Goal: Complete application form

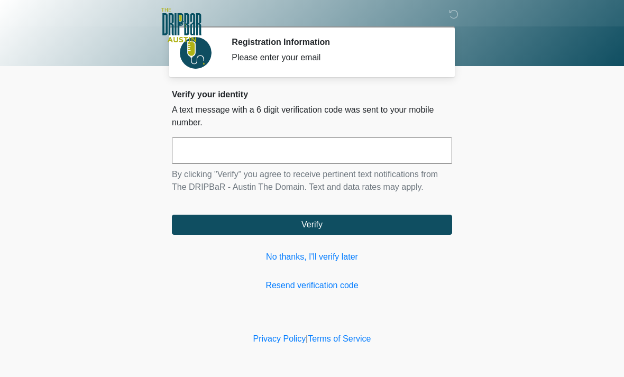
click at [218, 147] on input "text" at bounding box center [312, 150] width 280 height 26
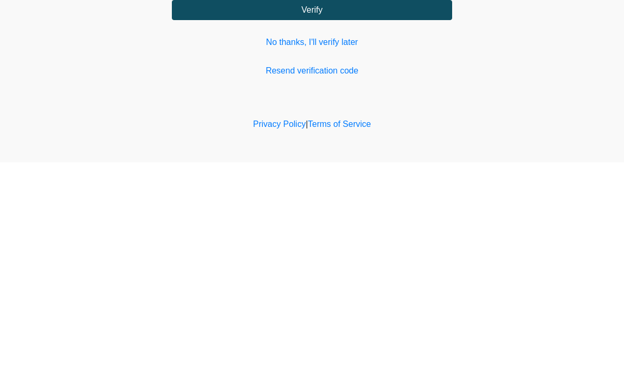
click at [282, 250] on link "No thanks, I'll verify later" at bounding box center [312, 256] width 280 height 13
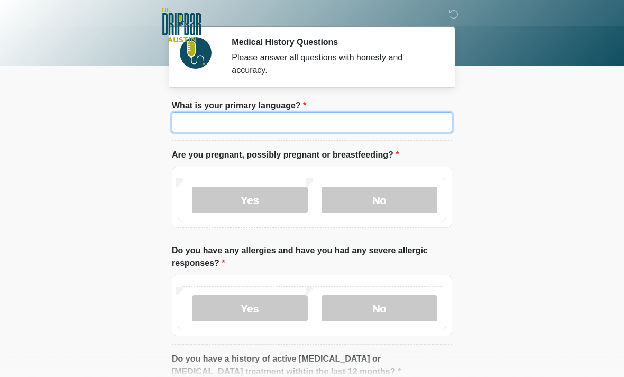
click at [281, 129] on input "What is your primary language?" at bounding box center [312, 122] width 280 height 20
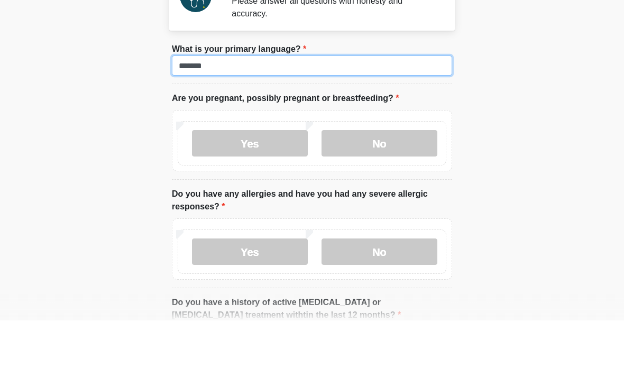
type input "*******"
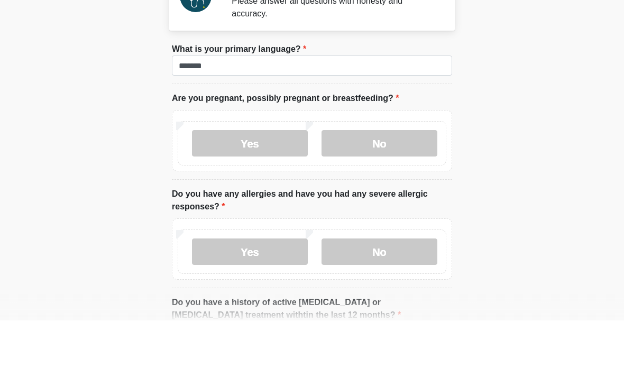
click at [358, 187] on label "No" at bounding box center [379, 200] width 116 height 26
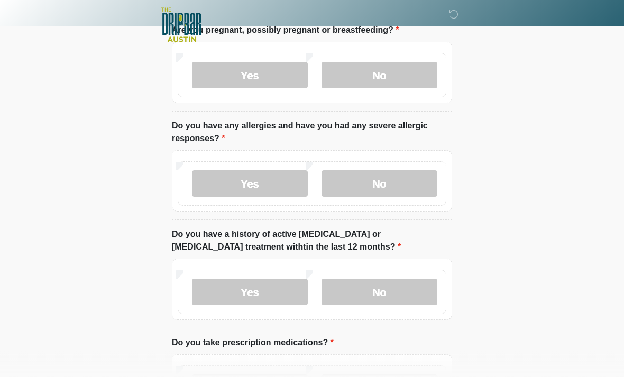
scroll to position [127, 0]
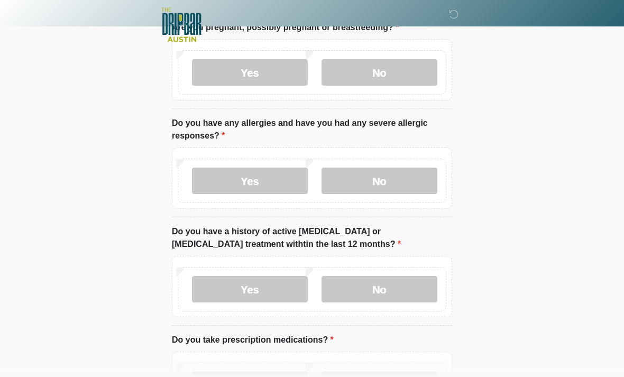
click at [368, 174] on label "No" at bounding box center [379, 181] width 116 height 26
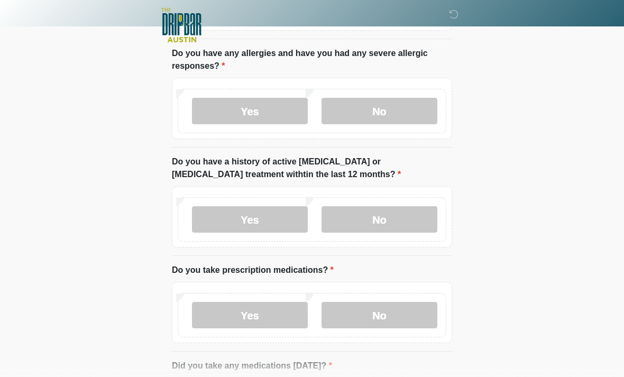
click at [361, 222] on label "No" at bounding box center [379, 219] width 116 height 26
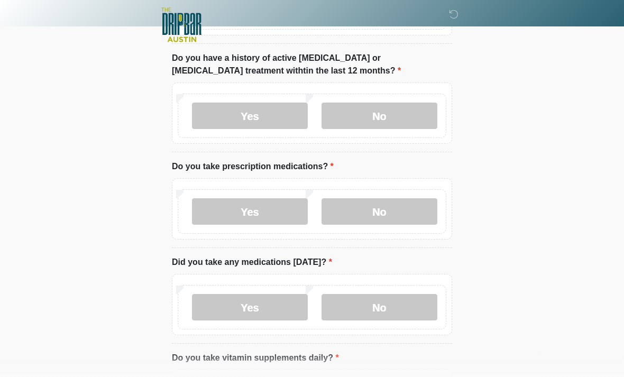
scroll to position [314, 0]
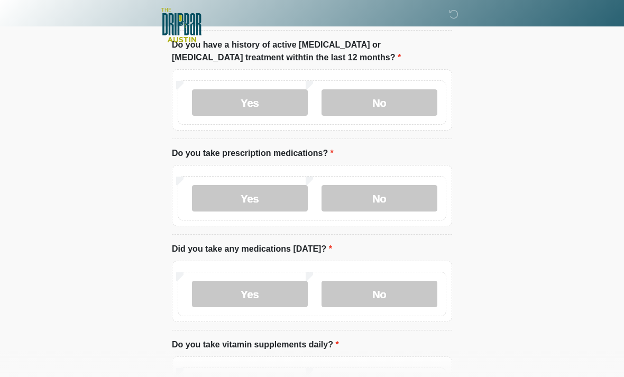
click at [226, 190] on label "Yes" at bounding box center [250, 198] width 116 height 26
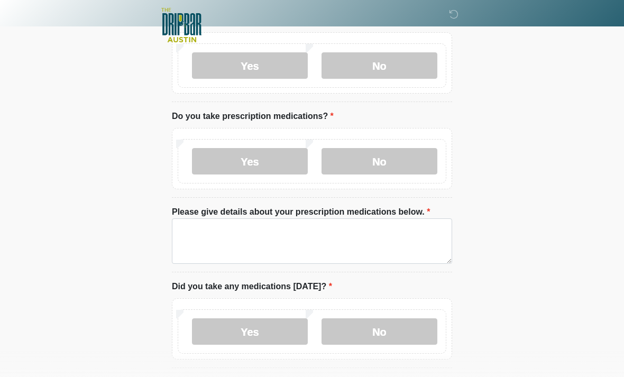
scroll to position [382, 0]
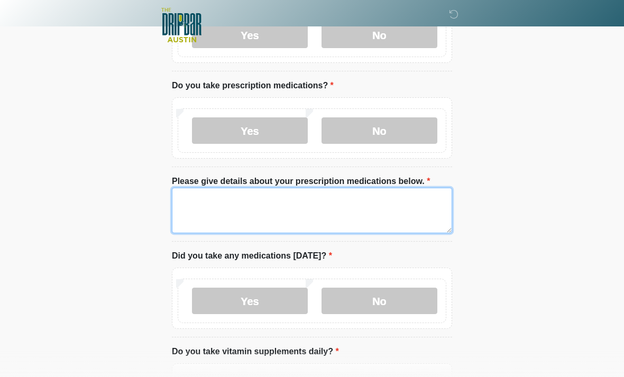
click at [207, 204] on textarea "Please give details about your prescription medications below." at bounding box center [312, 210] width 280 height 45
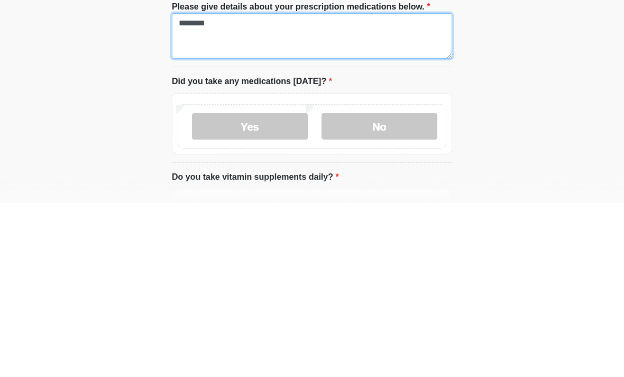
type textarea "********"
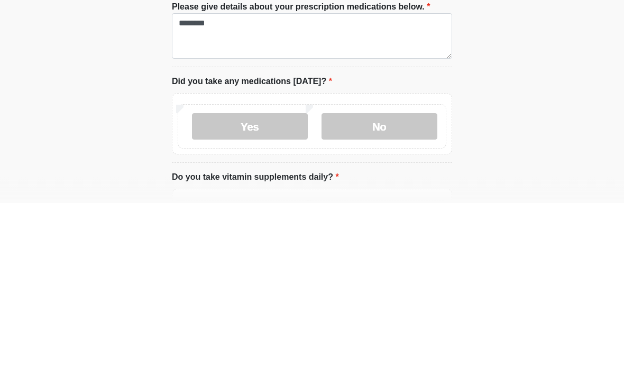
click at [230, 287] on label "Yes" at bounding box center [250, 300] width 116 height 26
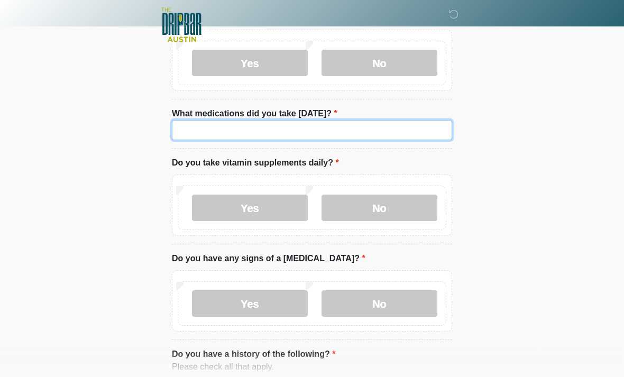
click at [192, 128] on input "What medications did you take today?" at bounding box center [312, 130] width 280 height 20
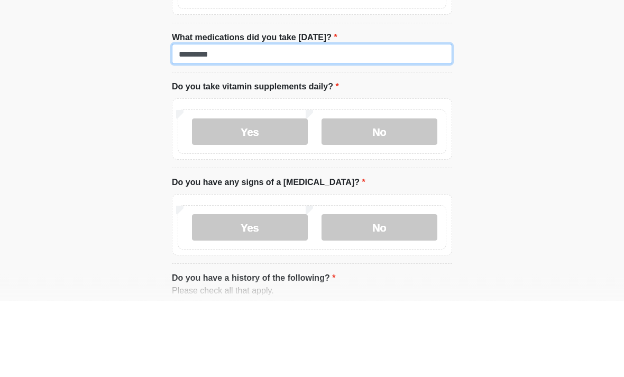
type input "********"
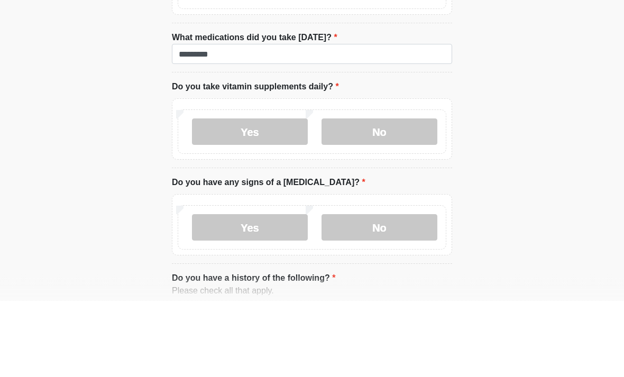
click at [354, 195] on label "No" at bounding box center [379, 208] width 116 height 26
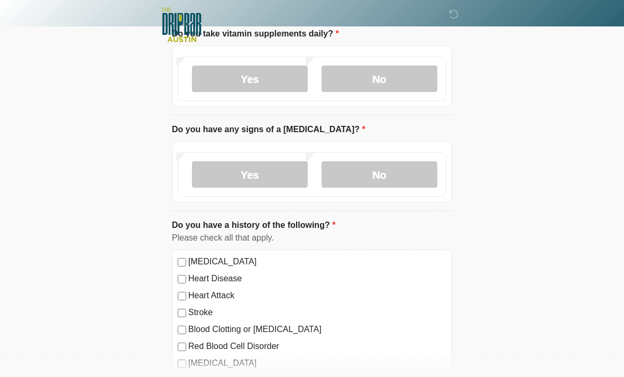
scroll to position [748, 0]
click at [351, 175] on label "No" at bounding box center [379, 174] width 116 height 26
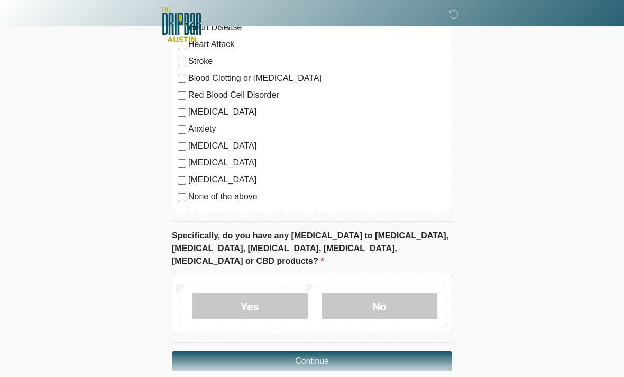
scroll to position [1001, 0]
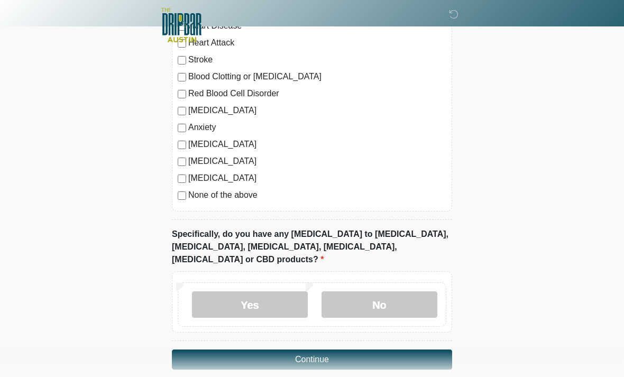
click at [189, 192] on label "None of the above" at bounding box center [317, 195] width 258 height 13
click at [361, 291] on label "No" at bounding box center [379, 304] width 116 height 26
click at [211, 349] on button "Continue" at bounding box center [312, 359] width 280 height 20
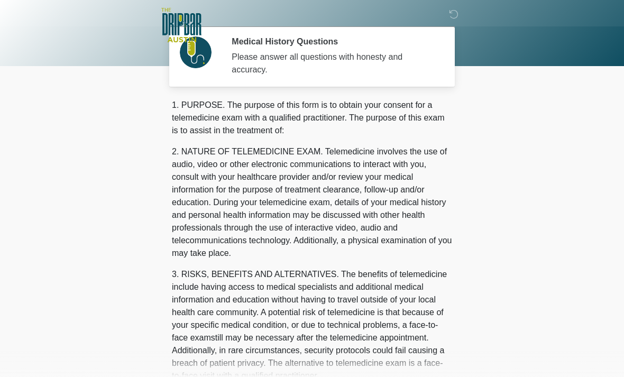
scroll to position [0, 0]
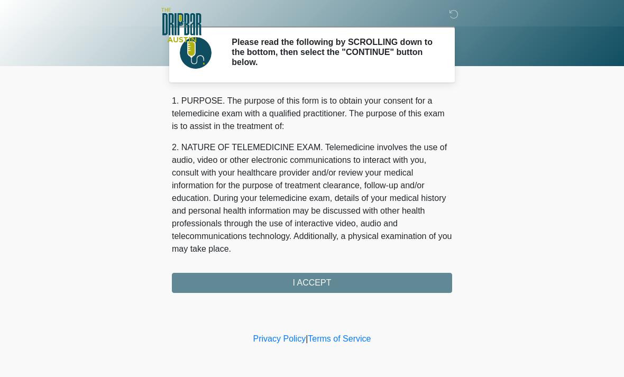
click at [194, 285] on div "1. PURPOSE. The purpose of this form is to obtain your consent for a telemedici…" at bounding box center [312, 194] width 280 height 198
click at [196, 277] on div "1. PURPOSE. The purpose of this form is to obtain your consent for a telemedici…" at bounding box center [312, 194] width 280 height 198
click at [267, 276] on div "1. PURPOSE. The purpose of this form is to obtain your consent for a telemedici…" at bounding box center [312, 194] width 280 height 198
click at [195, 280] on div "1. PURPOSE. The purpose of this form is to obtain your consent for a telemedici…" at bounding box center [312, 194] width 280 height 198
click at [304, 284] on div "1. PURPOSE. The purpose of this form is to obtain your consent for a telemedici…" at bounding box center [312, 194] width 280 height 198
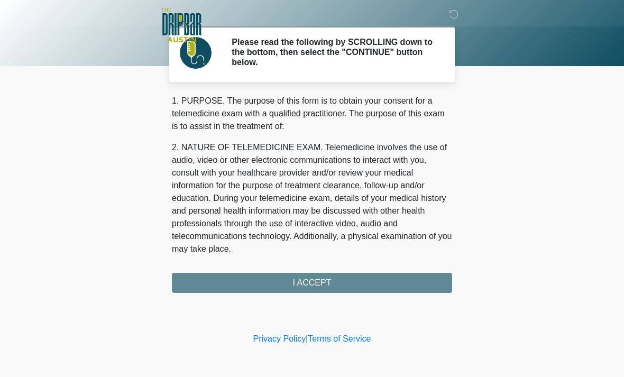
click at [301, 270] on div "1. PURPOSE. The purpose of this form is to obtain your consent for a telemedici…" at bounding box center [312, 194] width 280 height 198
click at [299, 277] on div "1. PURPOSE. The purpose of this form is to obtain your consent for a telemedici…" at bounding box center [312, 194] width 280 height 198
click at [311, 285] on div "1. PURPOSE. The purpose of this form is to obtain your consent for a telemedici…" at bounding box center [312, 194] width 280 height 198
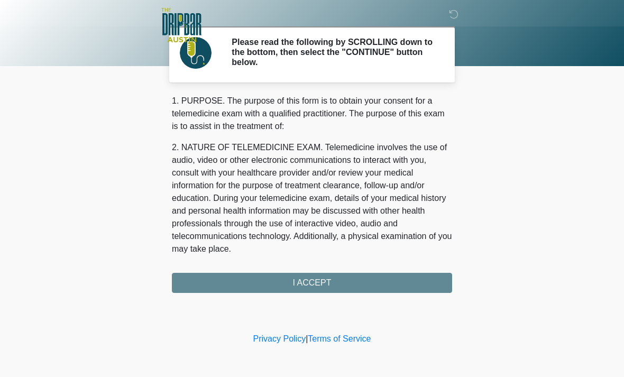
click at [262, 51] on h2 "Please read the following by SCROLLING down to the bottom, then select the "CON…" at bounding box center [333, 52] width 205 height 31
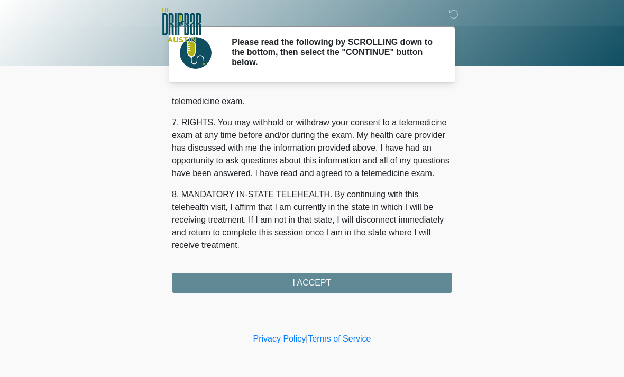
scroll to position [460, 0]
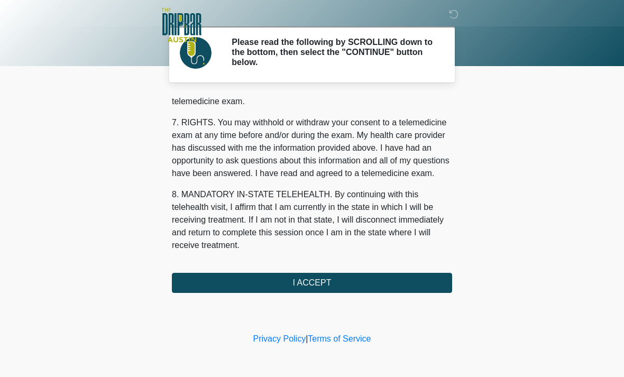
click at [234, 284] on button "I ACCEPT" at bounding box center [312, 283] width 280 height 20
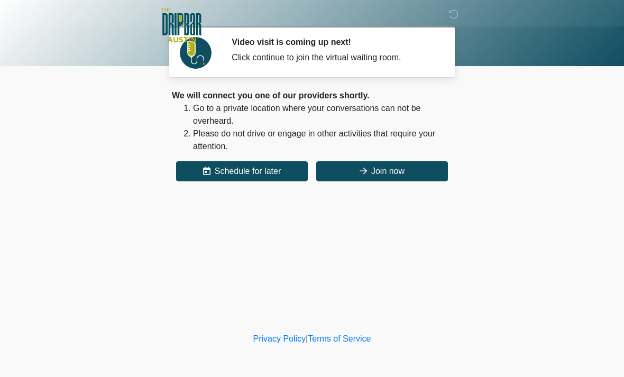
click at [386, 172] on button "Join now" at bounding box center [382, 171] width 132 height 20
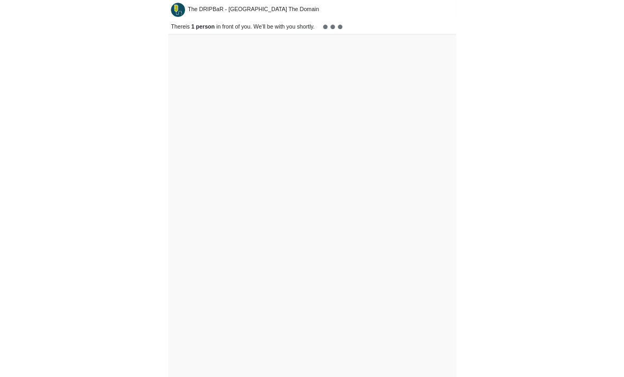
scroll to position [3, 0]
